Goal: Contribute content: Add original content to the website for others to see

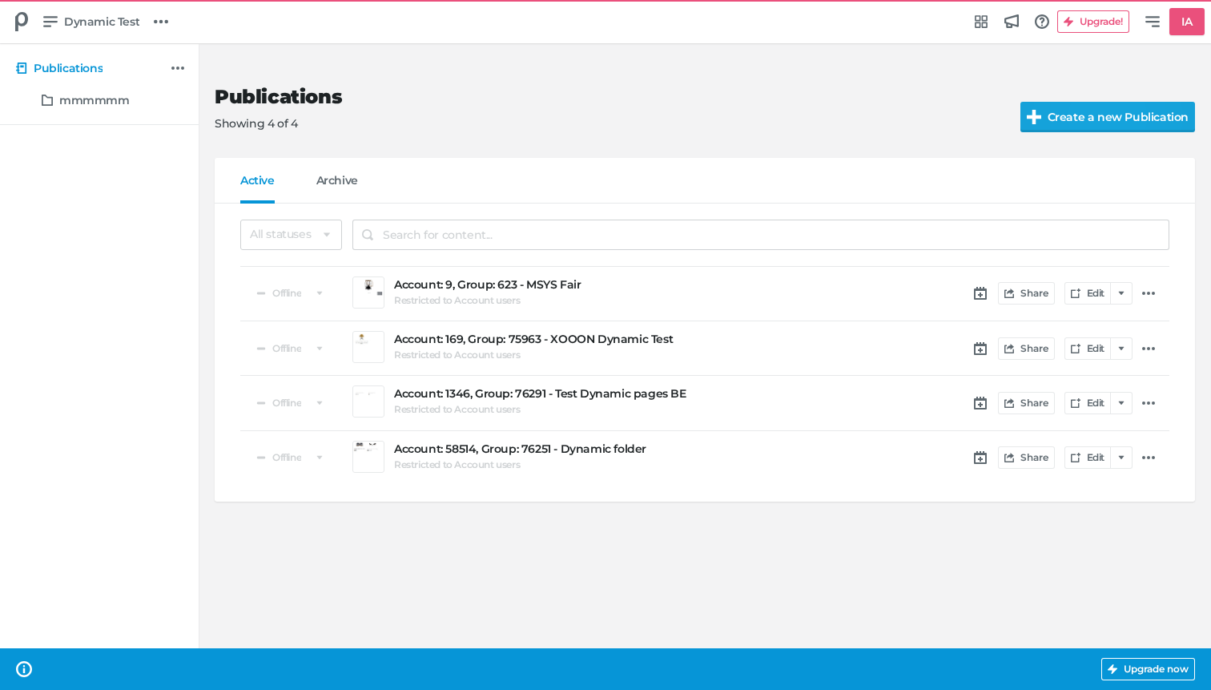
click at [1104, 107] on input "Create a new Publication" at bounding box center [1125, 117] width 210 height 30
click at [675, 121] on p "Showing 4 of 4" at bounding box center [605, 123] width 780 height 17
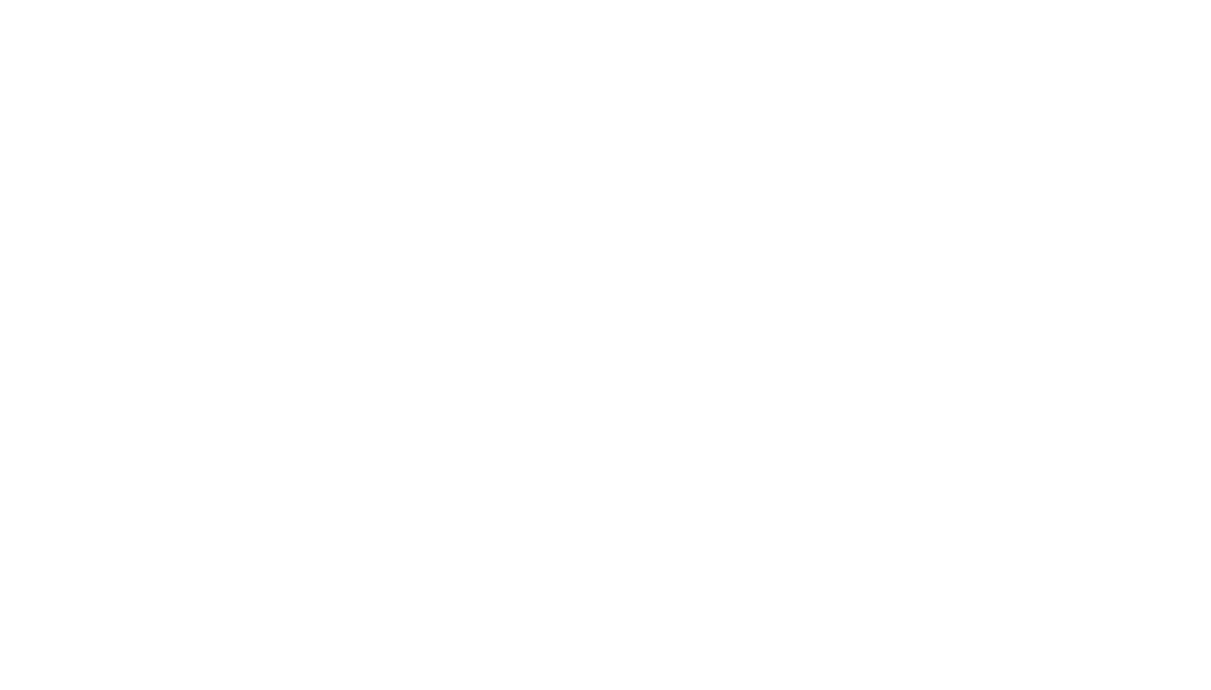
click at [810, 6] on html at bounding box center [605, 3] width 1211 height 6
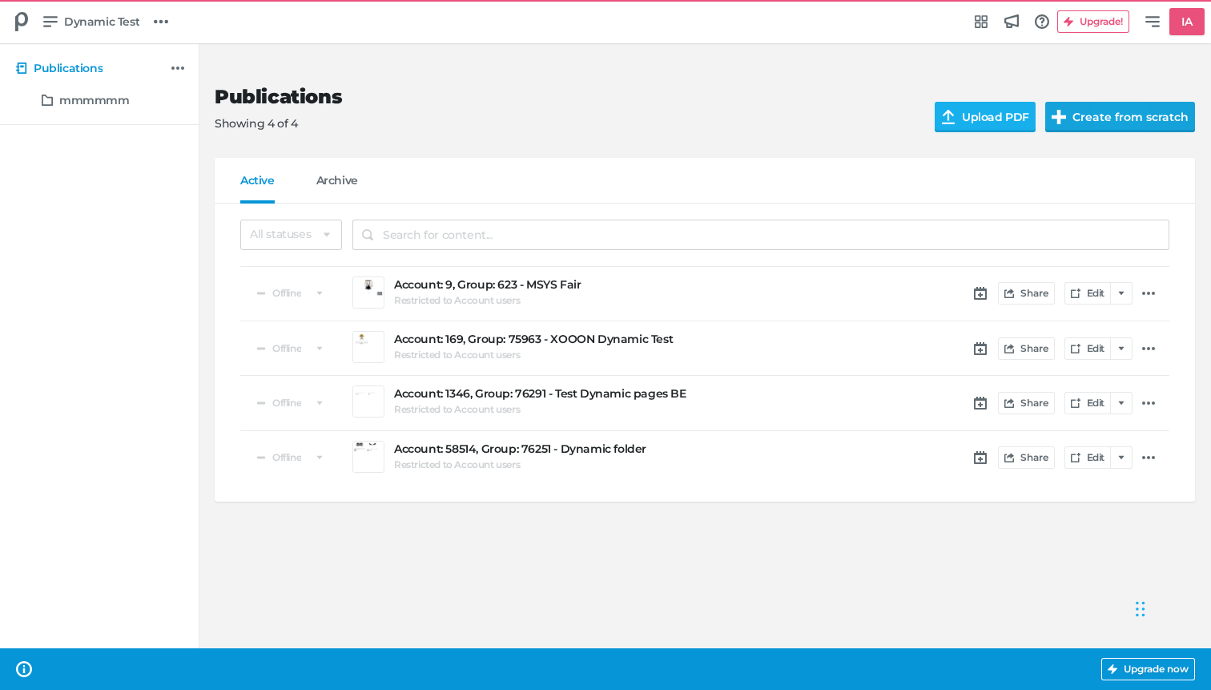
click at [1116, 112] on button "Create from scratch" at bounding box center [1120, 117] width 150 height 30
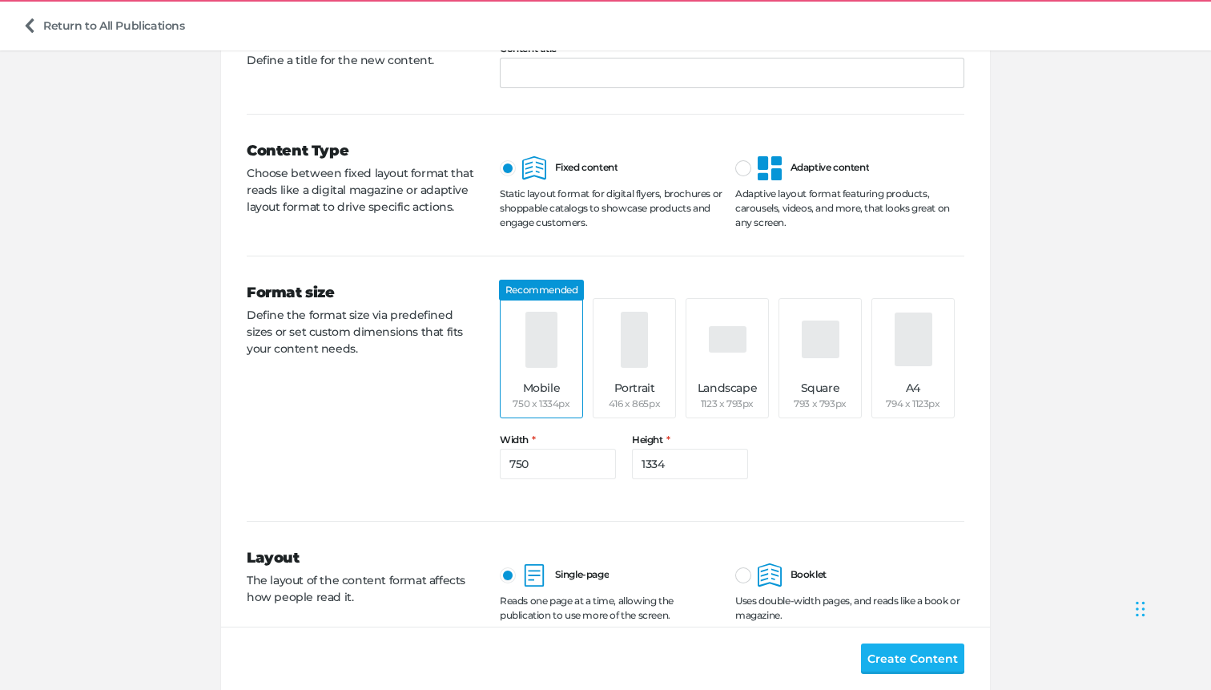
scroll to position [159, 0]
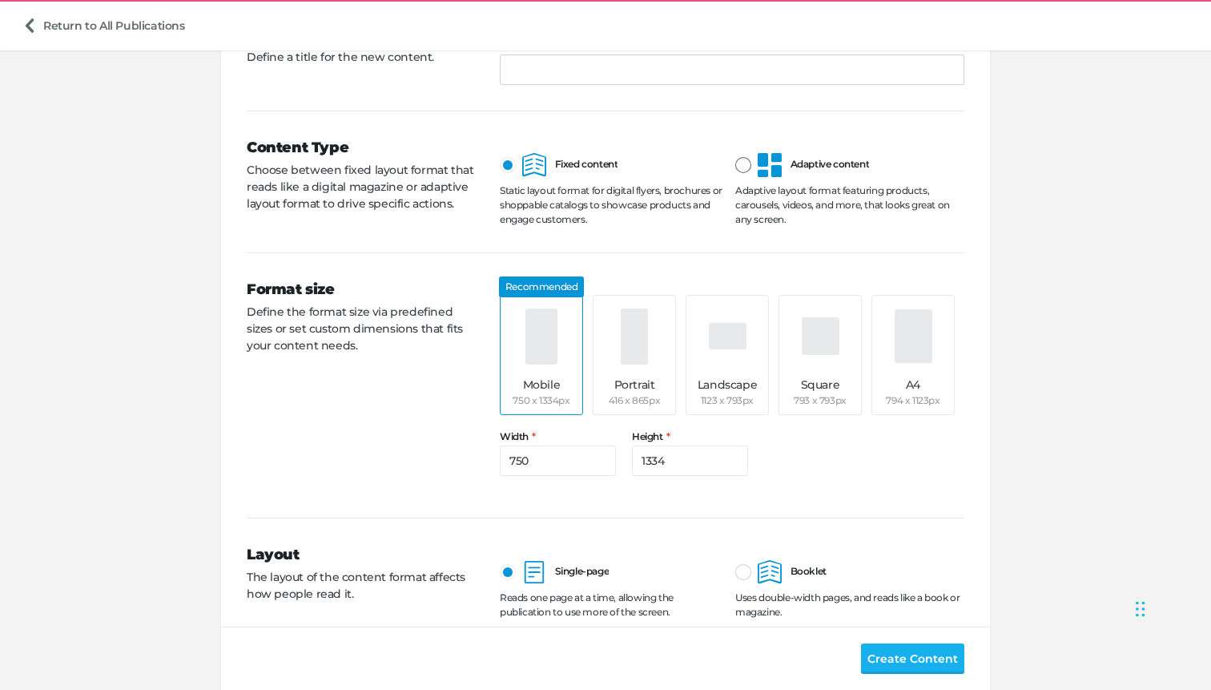
click at [769, 163] on icon at bounding box center [770, 165] width 24 height 24
click at [735, 153] on input "Adaptive content" at bounding box center [735, 153] width 0 height 0
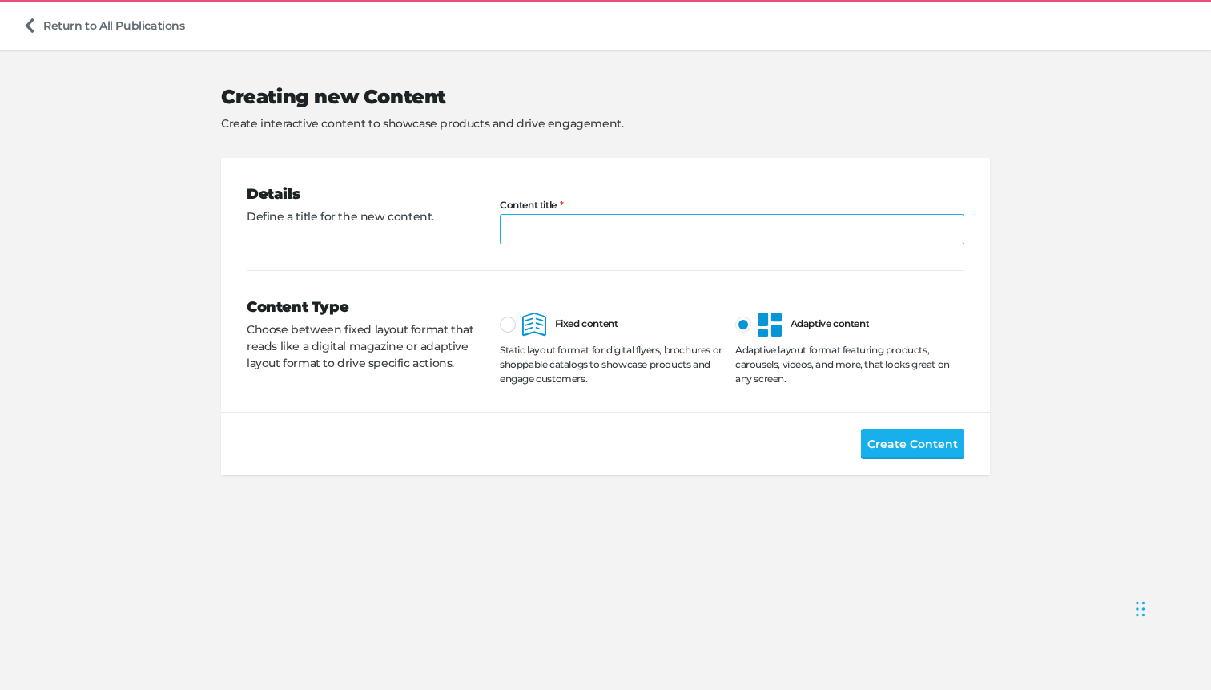
click at [623, 243] on input "Content title" at bounding box center [732, 229] width 465 height 30
type input "Adaptive Content Publication"
click at [923, 445] on span "Create Content" at bounding box center [912, 444] width 91 height 18
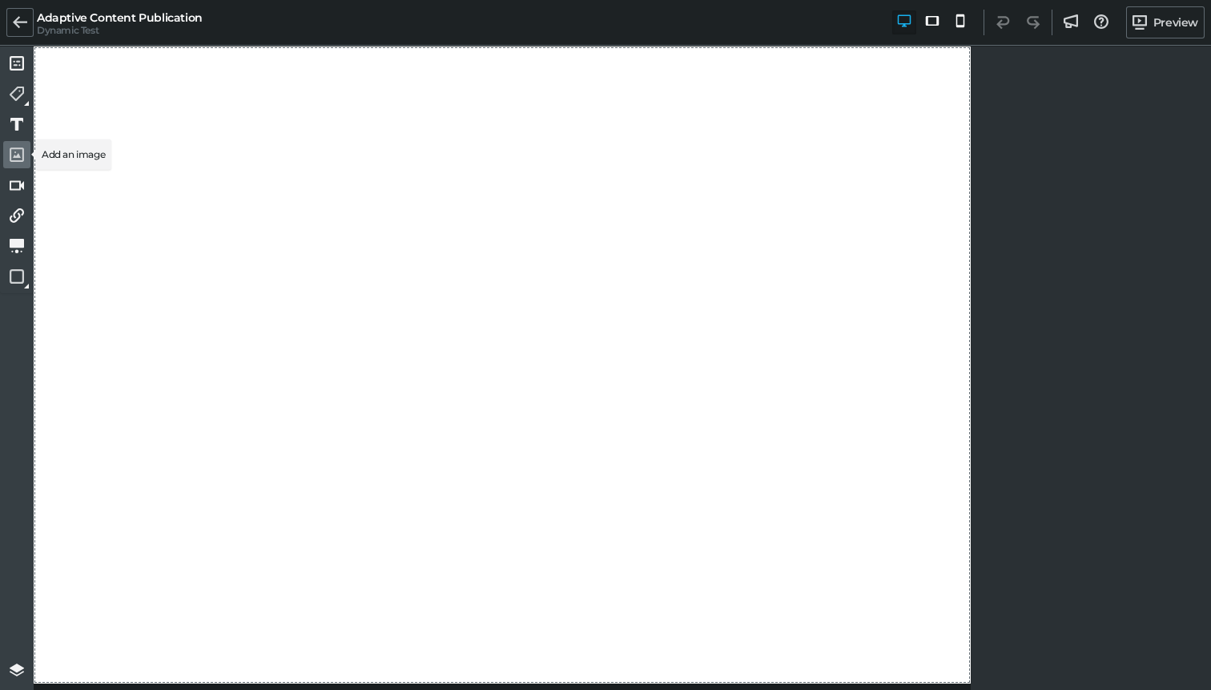
click at [14, 148] on icon at bounding box center [17, 154] width 14 height 14
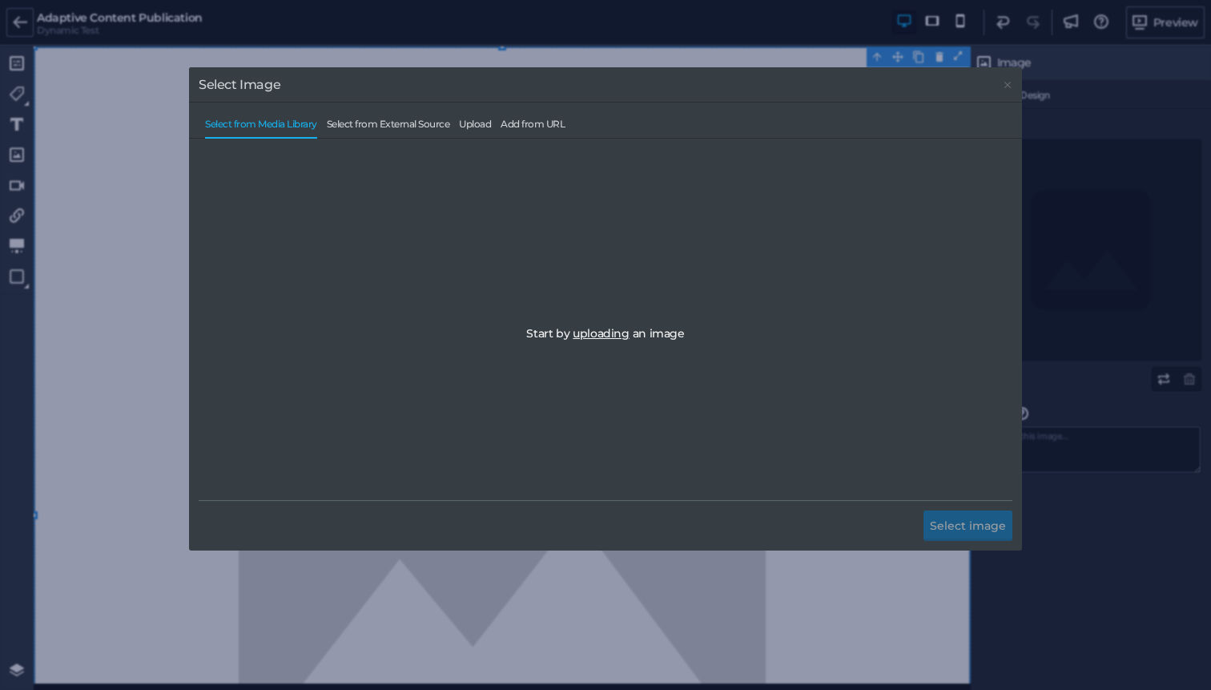
click at [484, 115] on div "Select from Media Library Select from External Source Upload Add from URL" at bounding box center [606, 120] width 814 height 34
click at [483, 125] on span "Upload" at bounding box center [475, 128] width 32 height 19
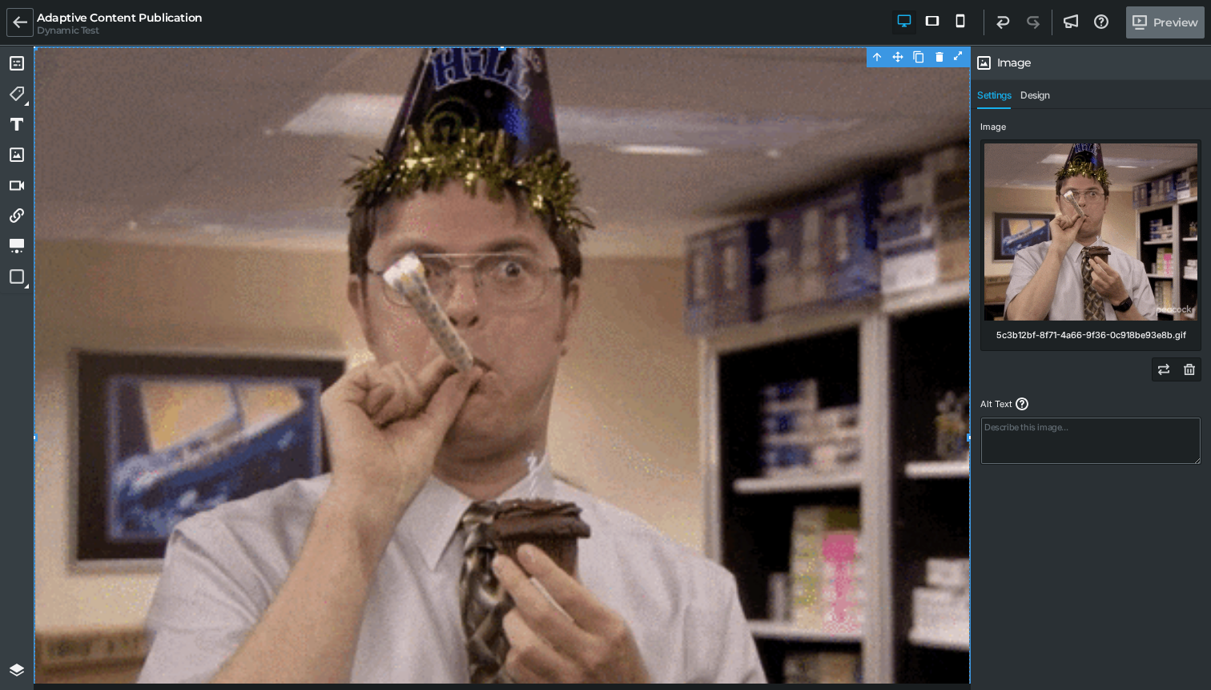
click at [1145, 22] on icon at bounding box center [1139, 22] width 14 height 14
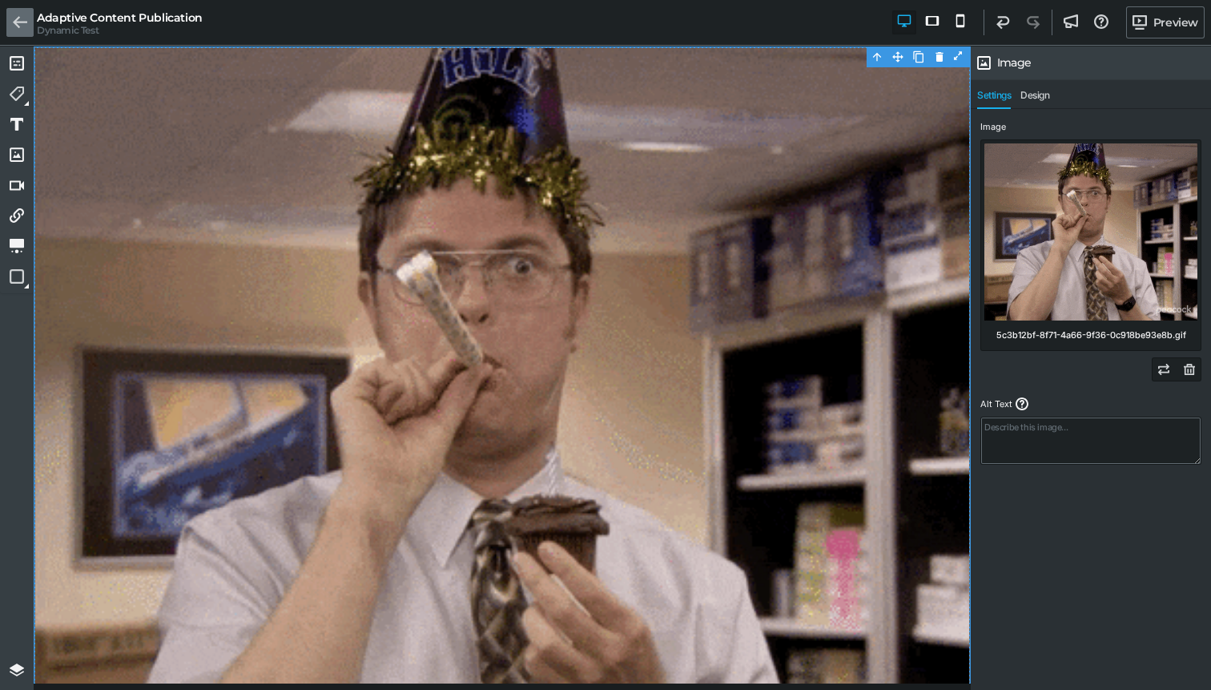
click at [22, 18] on icon at bounding box center [20, 22] width 14 height 14
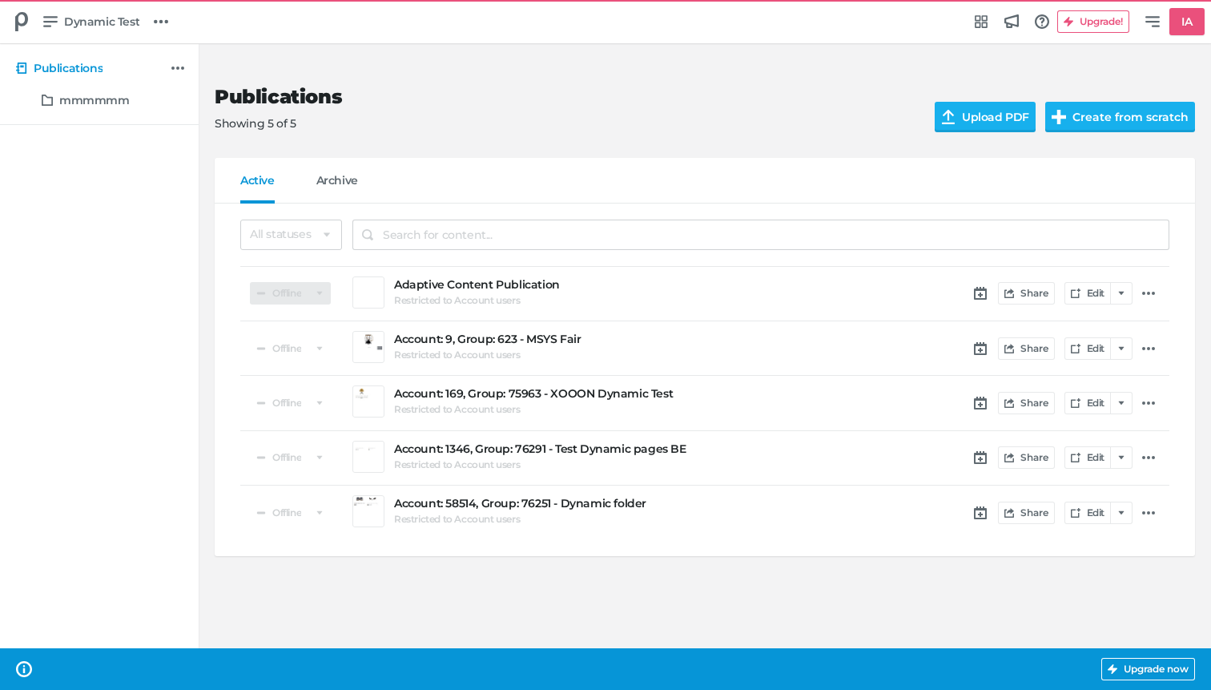
click at [283, 292] on span "Offline" at bounding box center [286, 293] width 29 height 10
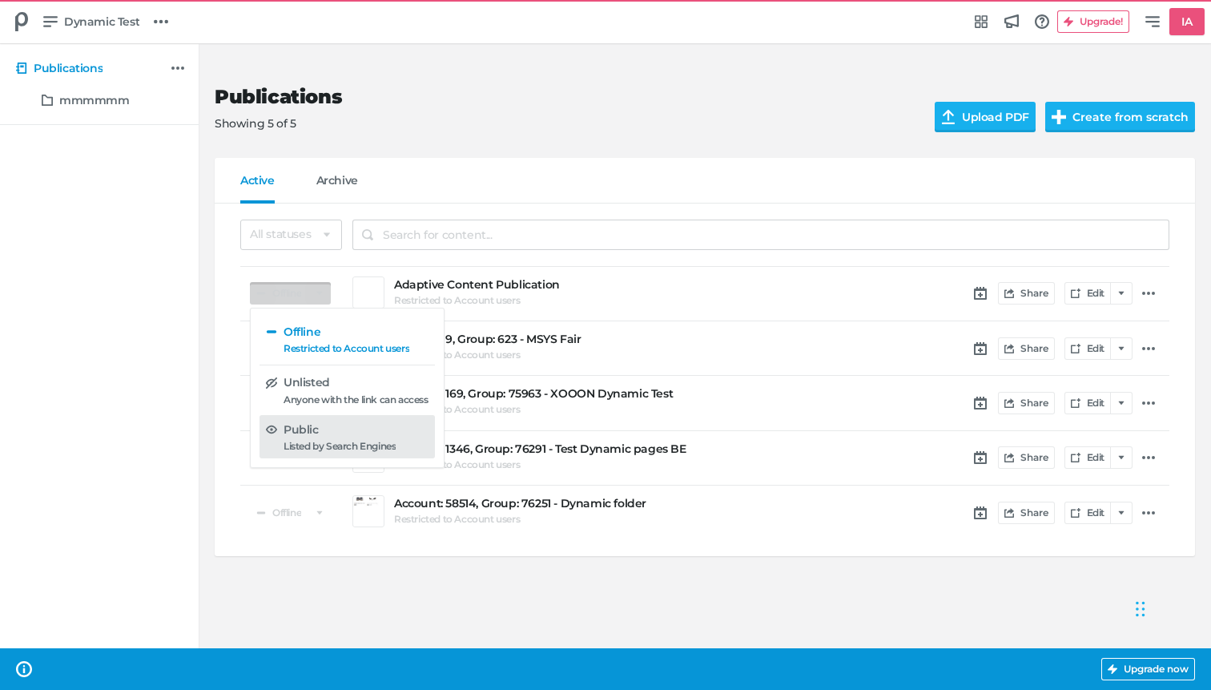
click at [305, 431] on h5 "Public" at bounding box center [301, 430] width 35 height 14
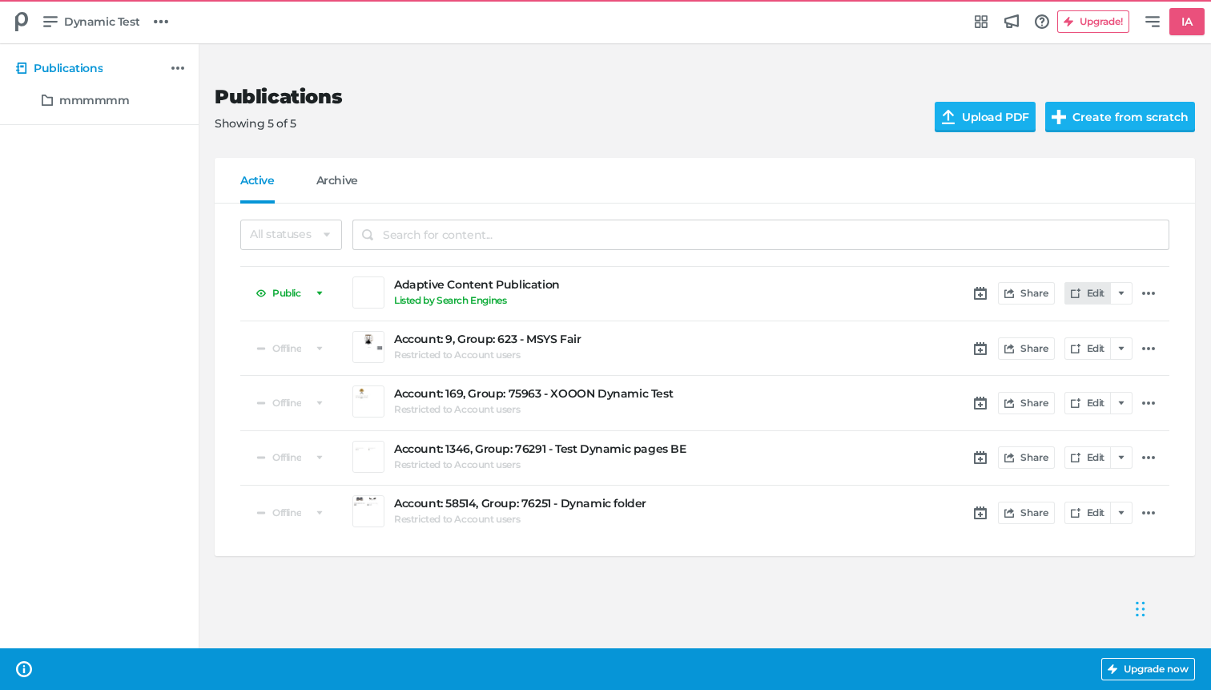
click at [1091, 288] on link "Edit" at bounding box center [1087, 293] width 46 height 22
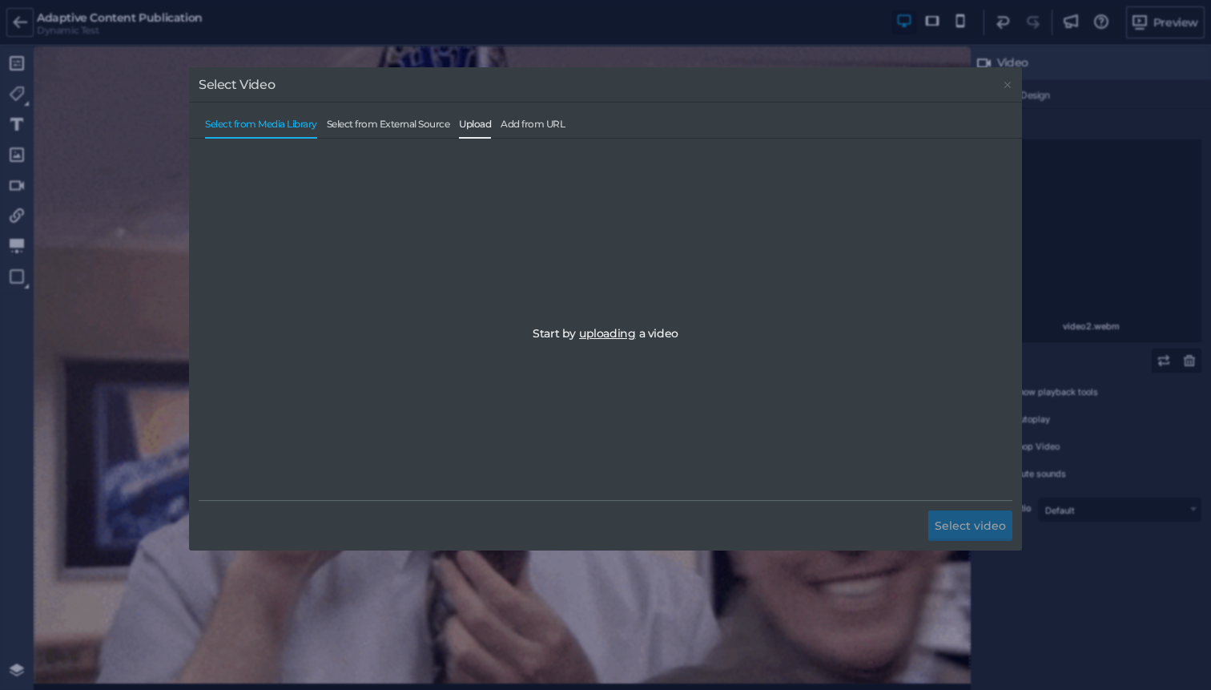
click at [490, 124] on span "Upload" at bounding box center [475, 128] width 32 height 19
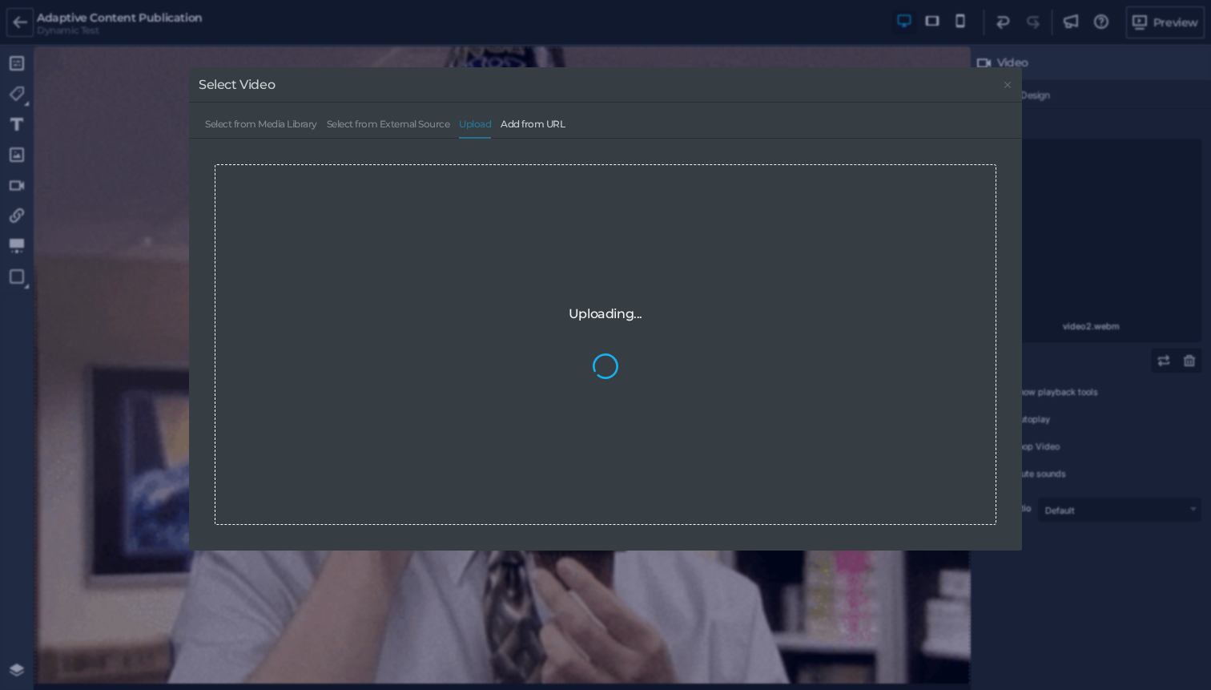
click at [630, 332] on div "Uploading..." at bounding box center [606, 344] width 782 height 360
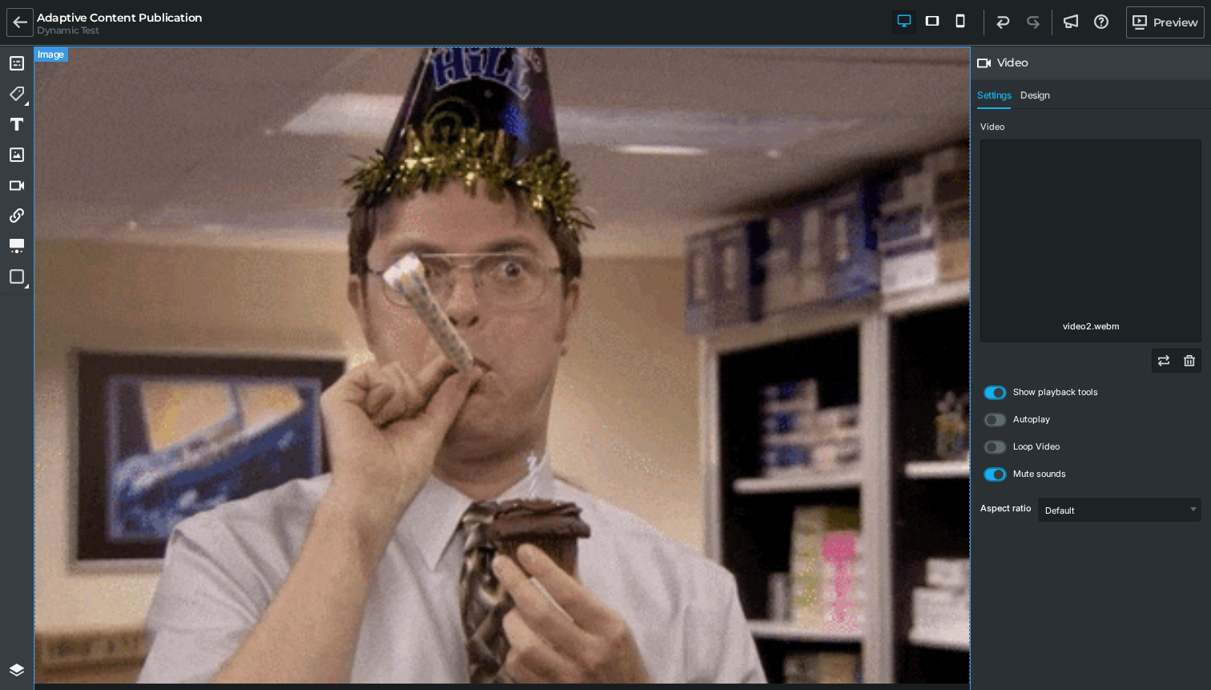
click at [761, 279] on img at bounding box center [502, 436] width 937 height 781
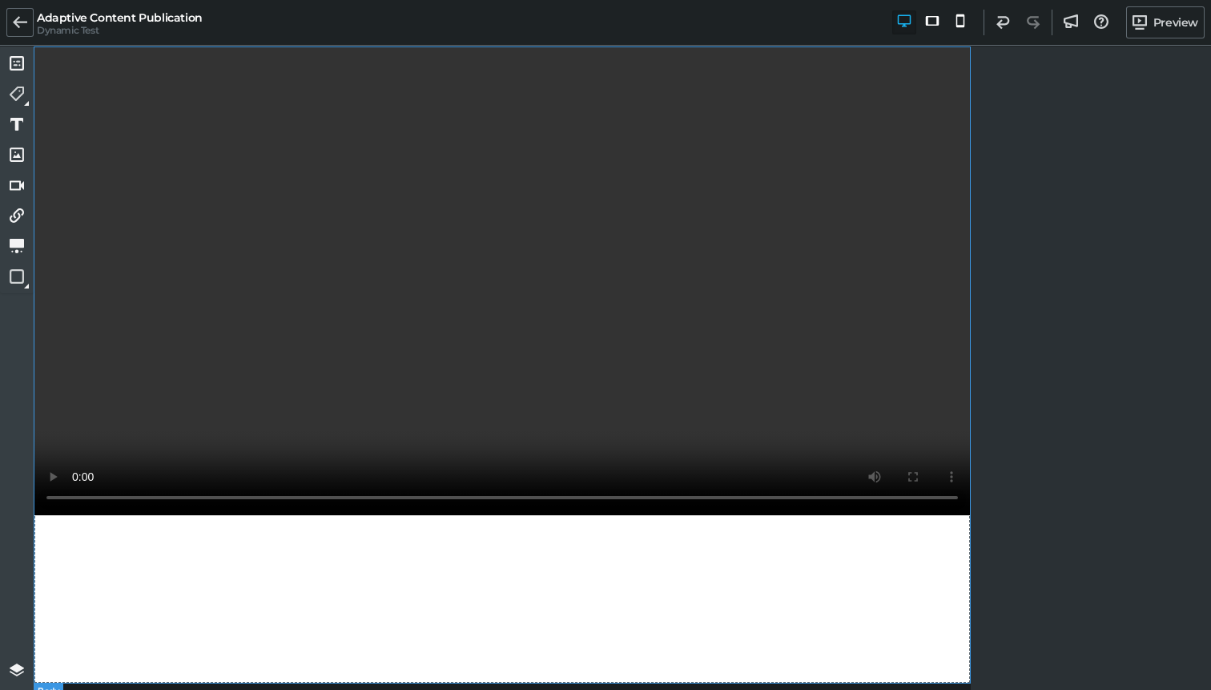
click at [647, 388] on div at bounding box center [502, 364] width 937 height 637
click at [364, 132] on div at bounding box center [502, 281] width 937 height 470
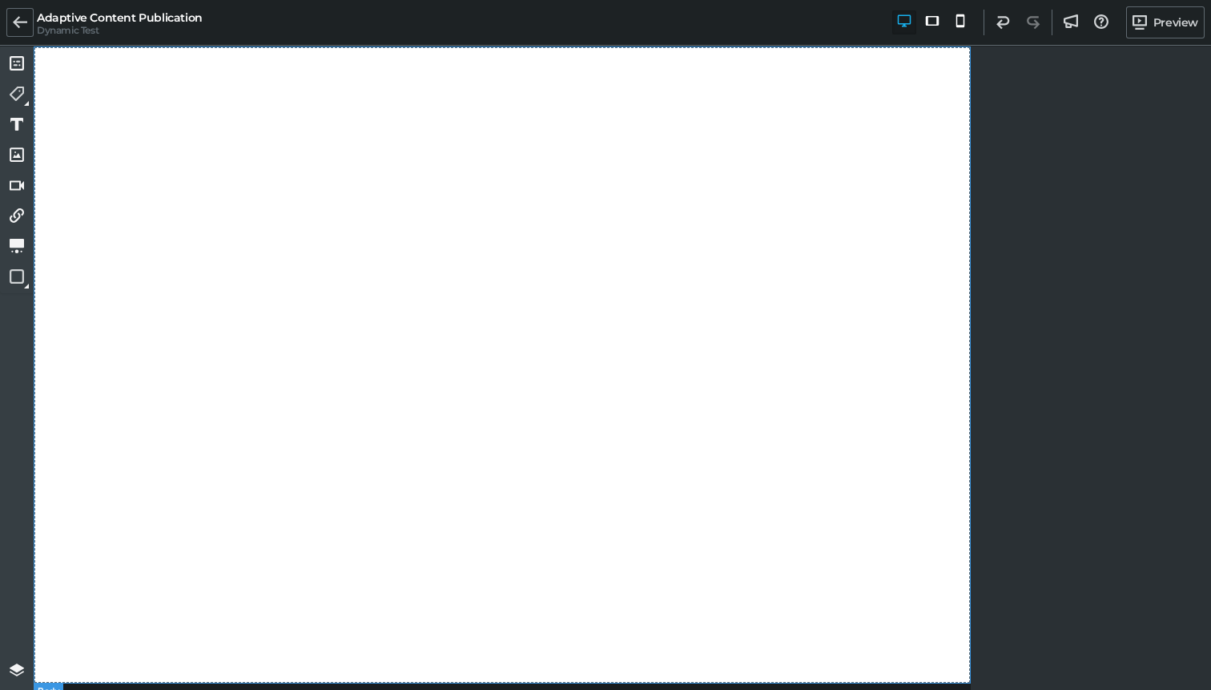
click at [363, 132] on div at bounding box center [502, 364] width 937 height 637
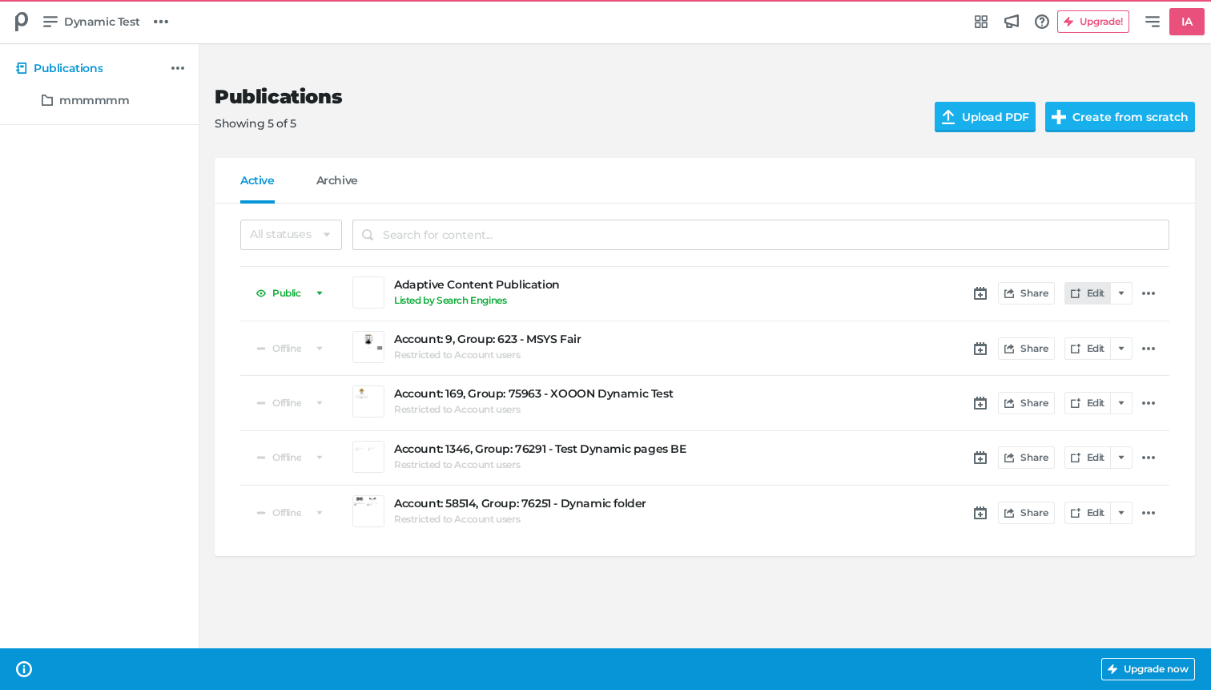
click at [1085, 298] on link "Edit" at bounding box center [1087, 293] width 46 height 22
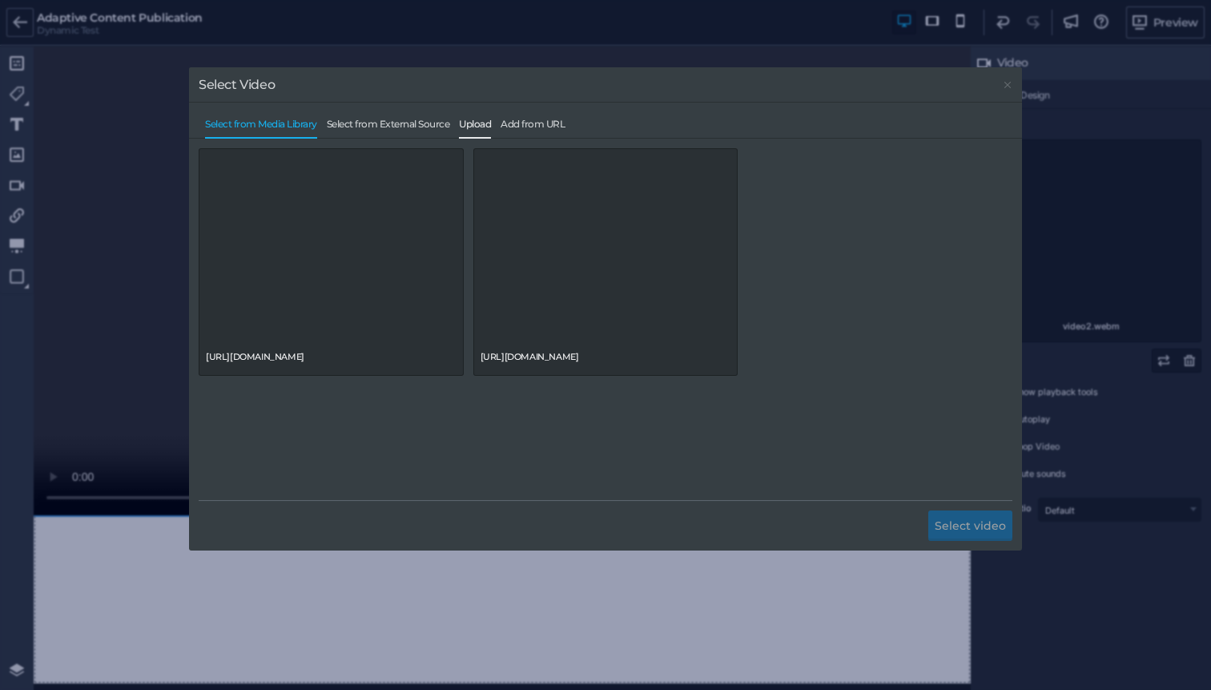
click at [486, 125] on span "Upload" at bounding box center [475, 128] width 32 height 19
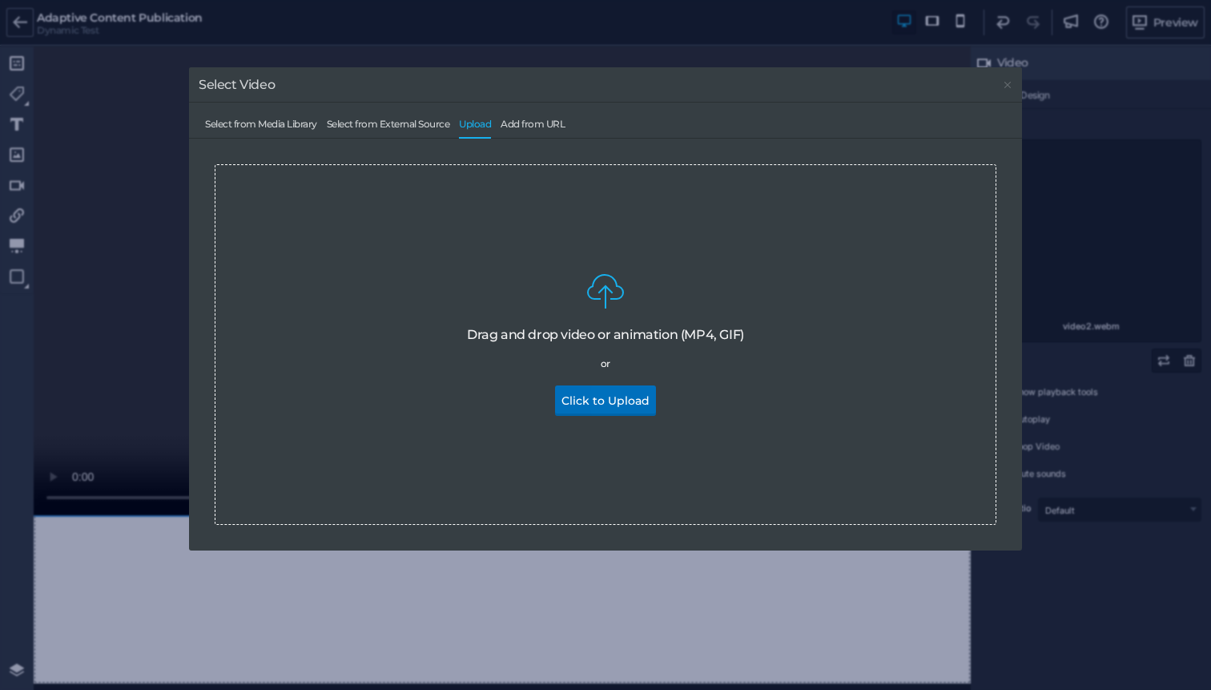
click at [600, 400] on button "Click to Upload" at bounding box center [605, 400] width 101 height 30
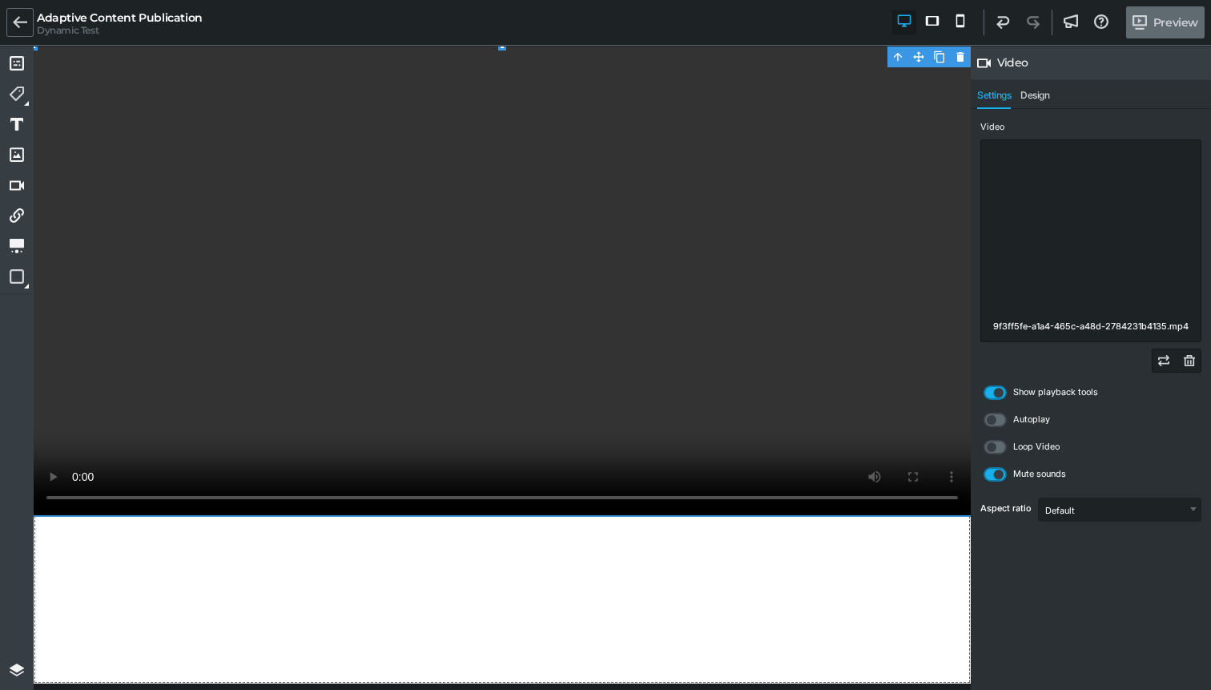
click at [1157, 21] on link "Preview" at bounding box center [1165, 22] width 78 height 32
click at [1167, 20] on link "Preview" at bounding box center [1165, 22] width 78 height 32
